Goal: Task Accomplishment & Management: Manage account settings

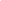
scroll to position [298, 0]
